Goal: Information Seeking & Learning: Understand process/instructions

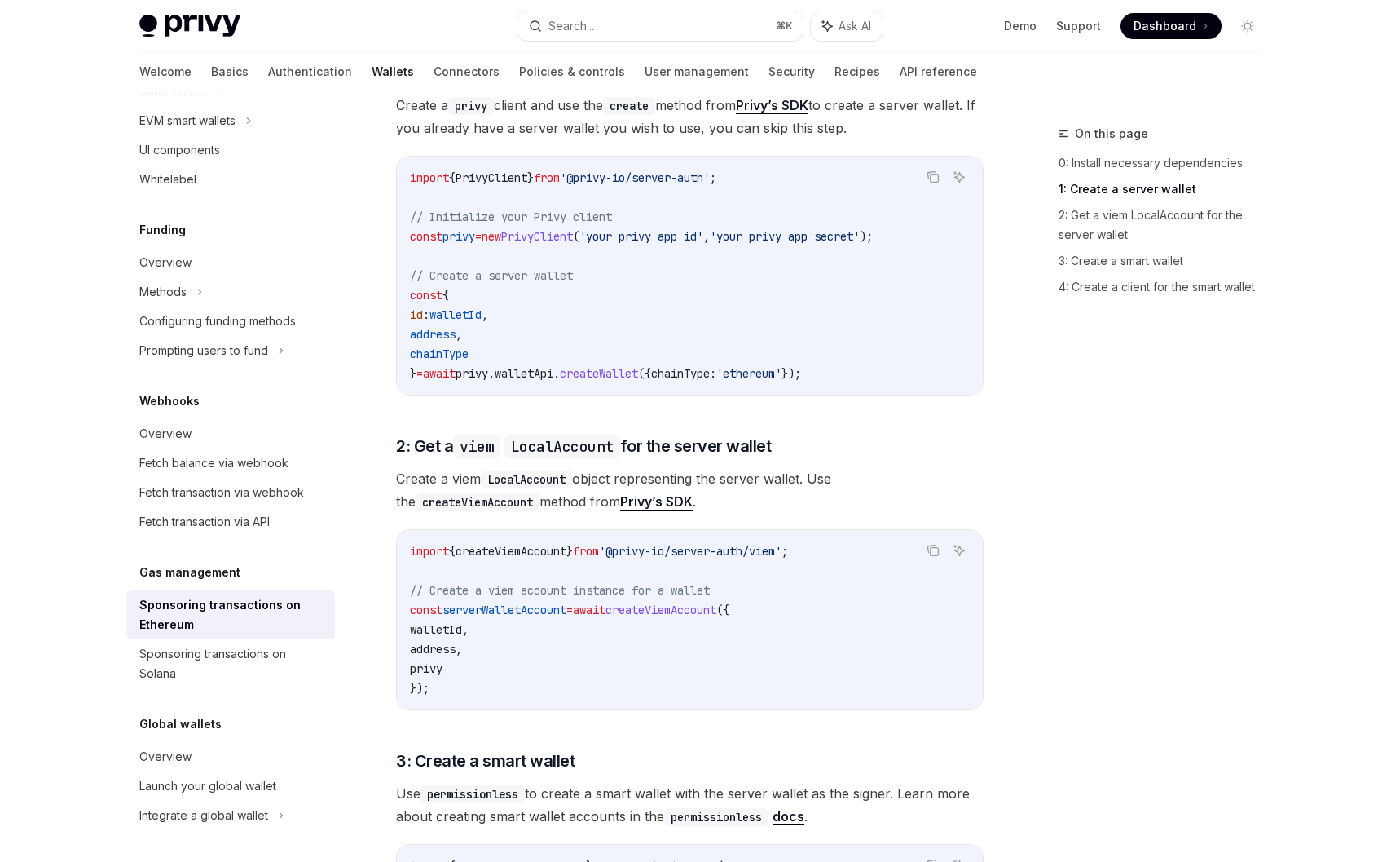
scroll to position [926, 0]
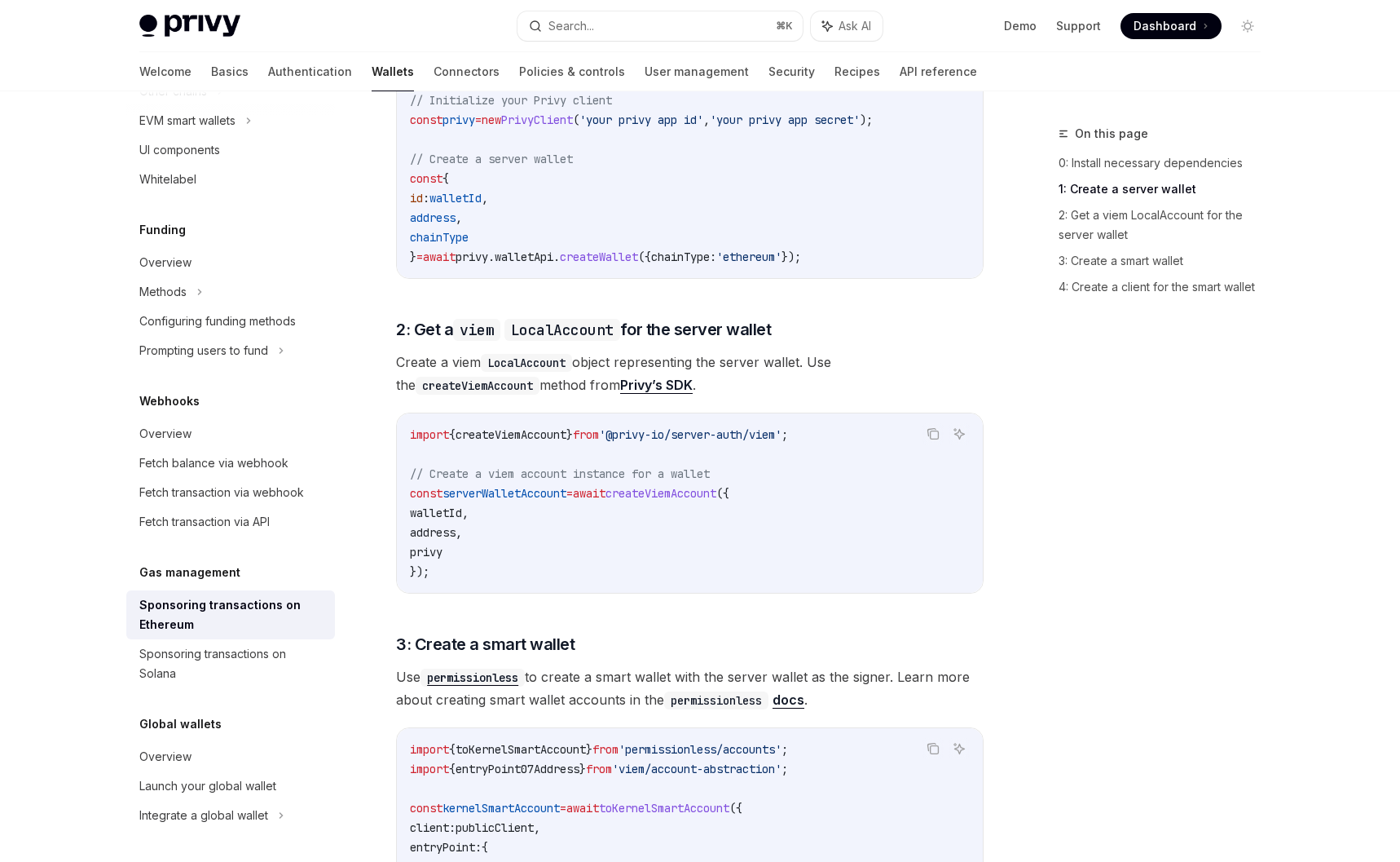
click at [852, 536] on div "import { createViemAccount } from '@privy-io/server-auth/viem' ; // Create a vi…" at bounding box center [689, 502] width 586 height 179
click at [900, 66] on link "API reference" at bounding box center [938, 72] width 77 height 39
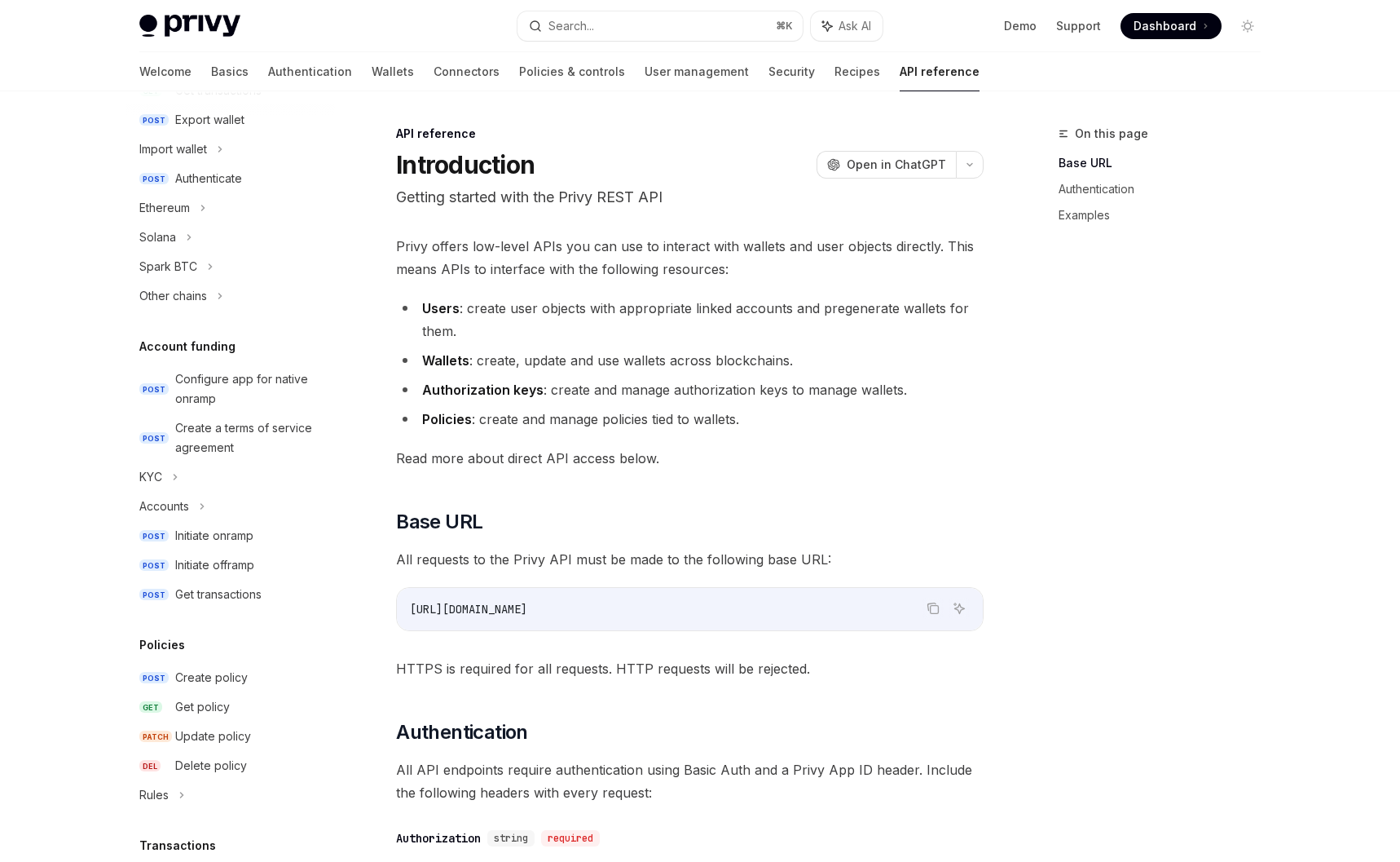
scroll to position [361, 0]
click at [166, 213] on div "Ethereum" at bounding box center [164, 206] width 51 height 19
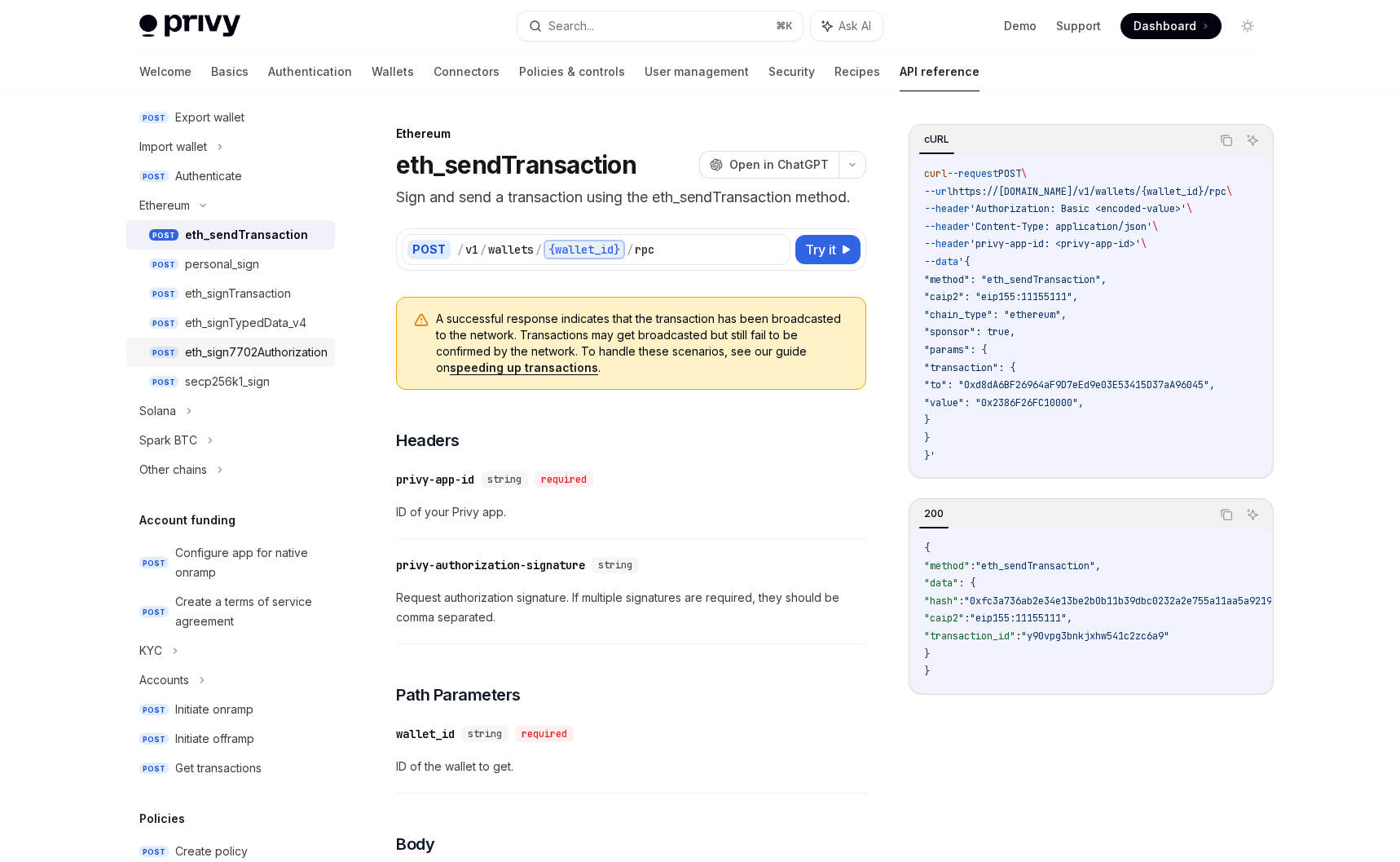
click at [265, 348] on div "eth_sign7702Authorization" at bounding box center [255, 352] width 142 height 19
type textarea "*"
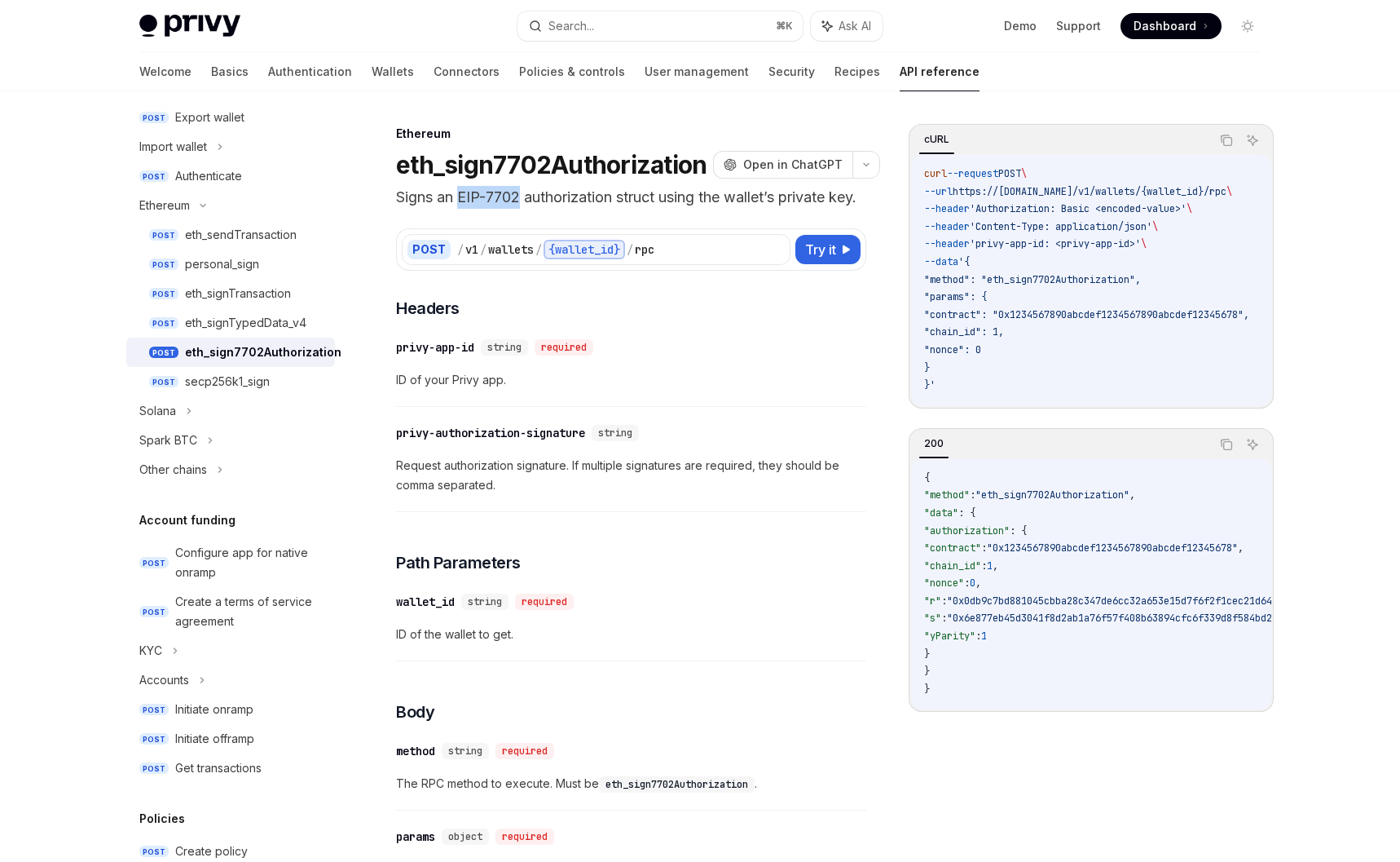
drag, startPoint x: 521, startPoint y: 198, endPoint x: 462, endPoint y: 199, distance: 59.0
click at [462, 199] on p "Signs an EIP-7702 authorization struct using the wallet’s private key." at bounding box center [631, 197] width 470 height 23
copy p "EIP-7702"
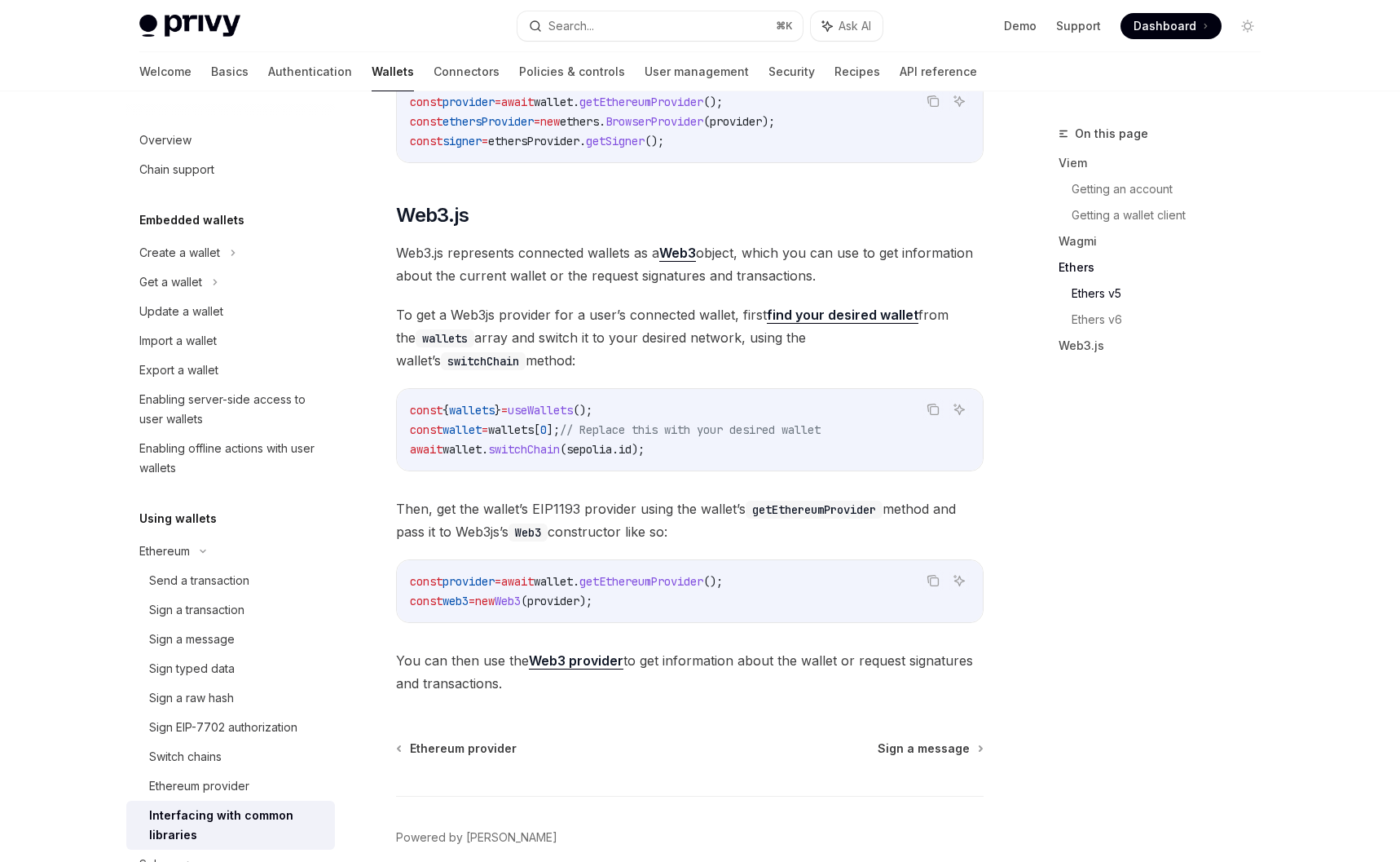
scroll to position [2016, 0]
